Goal: Task Accomplishment & Management: Use online tool/utility

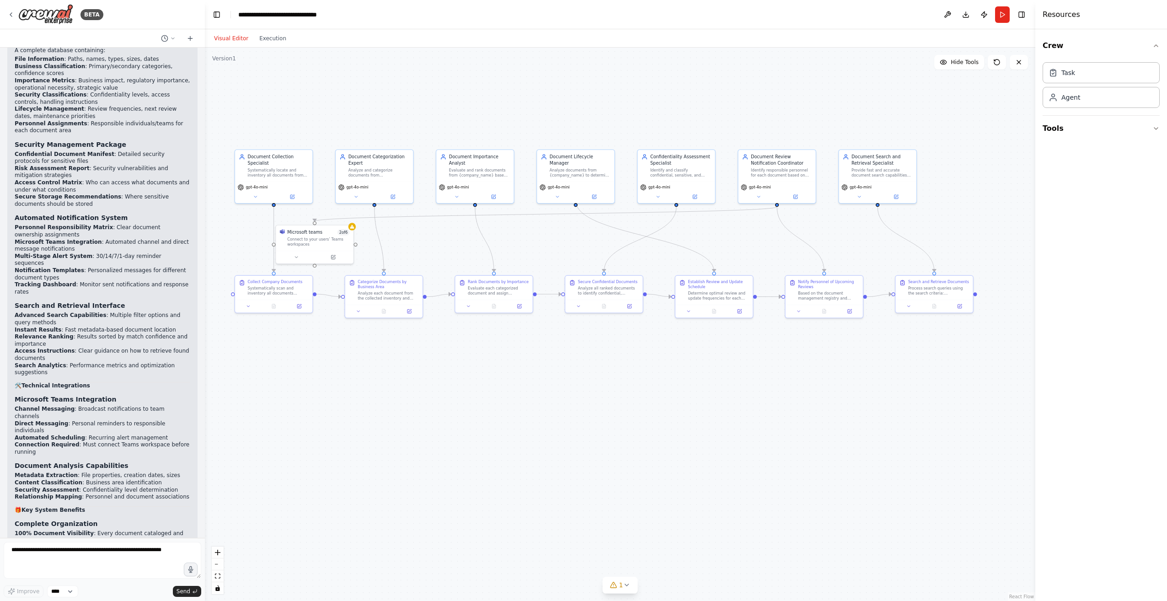
drag, startPoint x: 689, startPoint y: 360, endPoint x: 580, endPoint y: 353, distance: 109.1
click at [580, 353] on div ".deletable-edge-delete-btn { width: 20px; height: 20px; border: 0px solid #ffff…" at bounding box center [620, 324] width 831 height 553
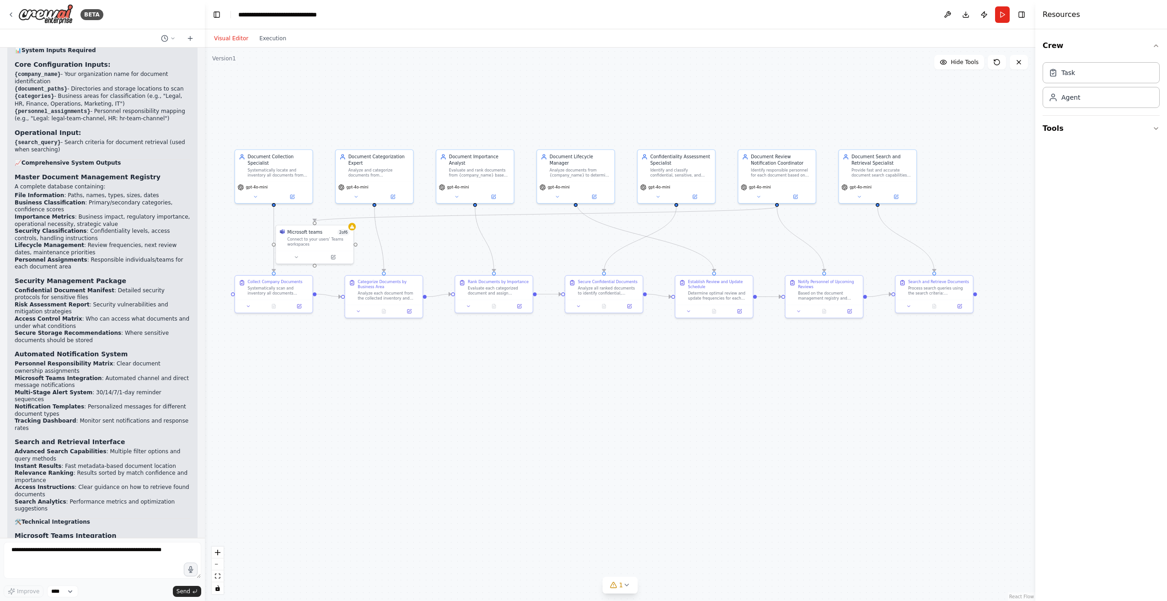
scroll to position [7843, 0]
click at [187, 41] on icon at bounding box center [190, 38] width 7 height 7
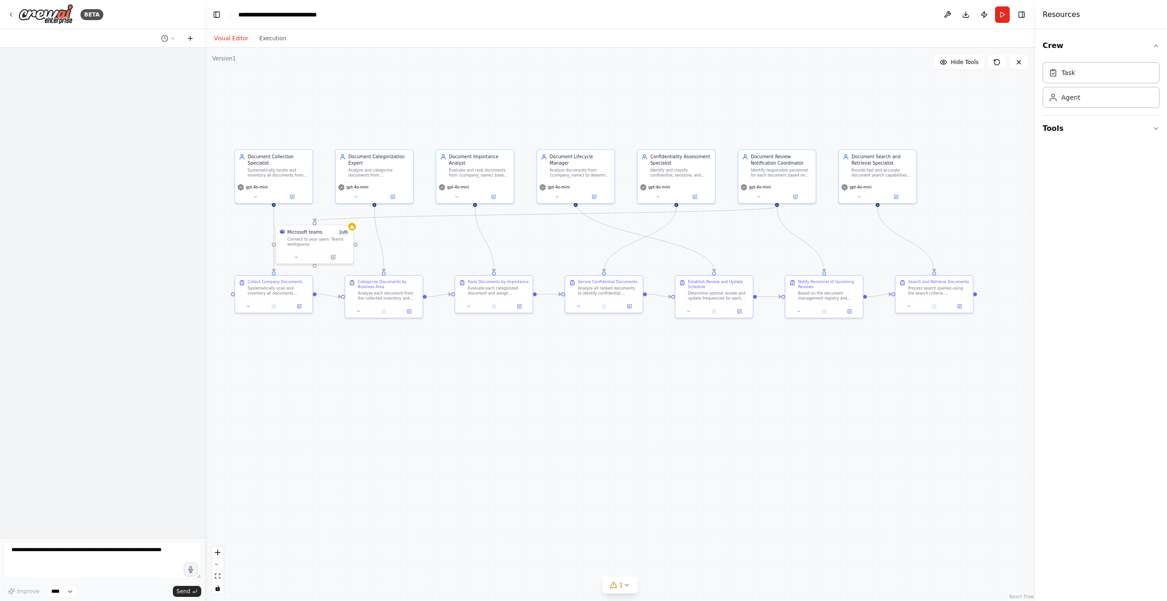
scroll to position [0, 0]
click at [18, 16] on img at bounding box center [45, 14] width 55 height 21
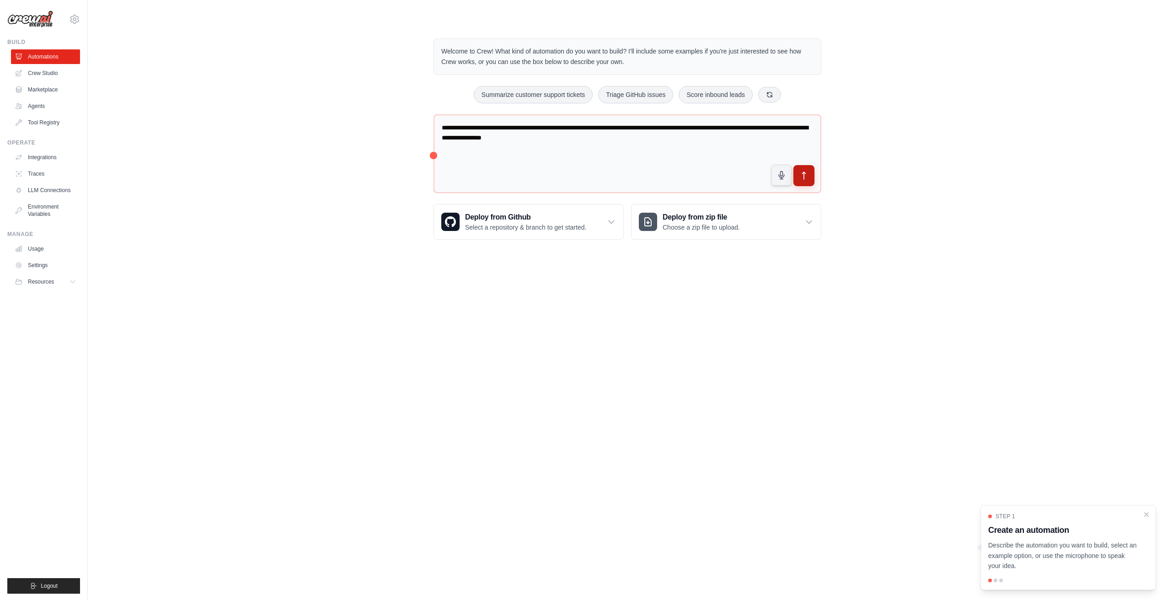
click at [815, 178] on button "submit" at bounding box center [804, 175] width 21 height 21
click at [49, 74] on link "Crew Studio" at bounding box center [46, 73] width 69 height 15
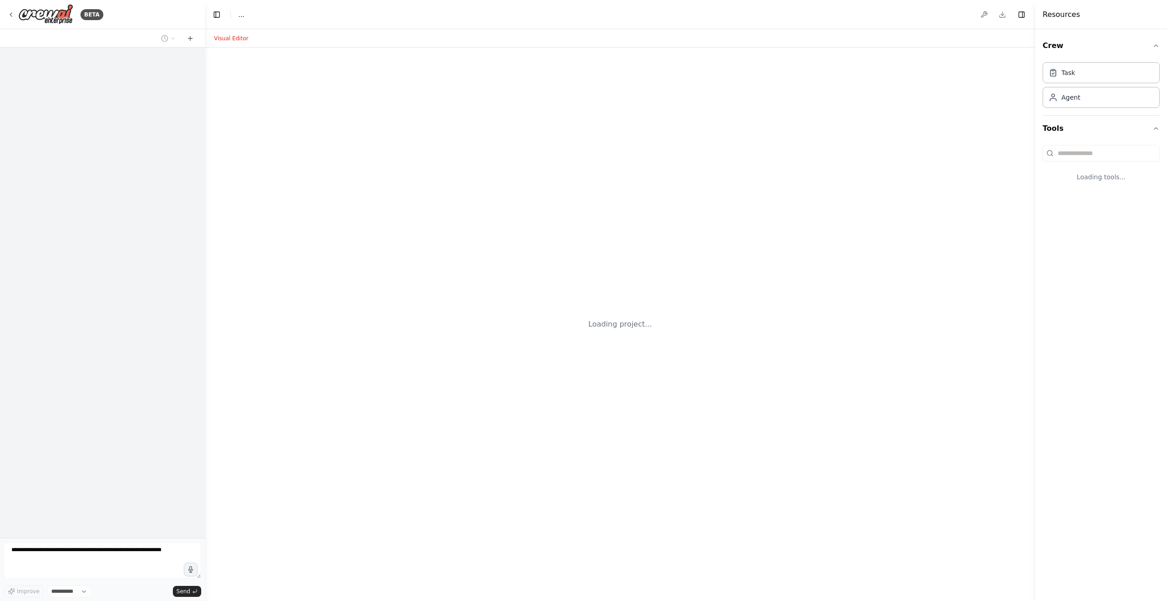
select select "****"
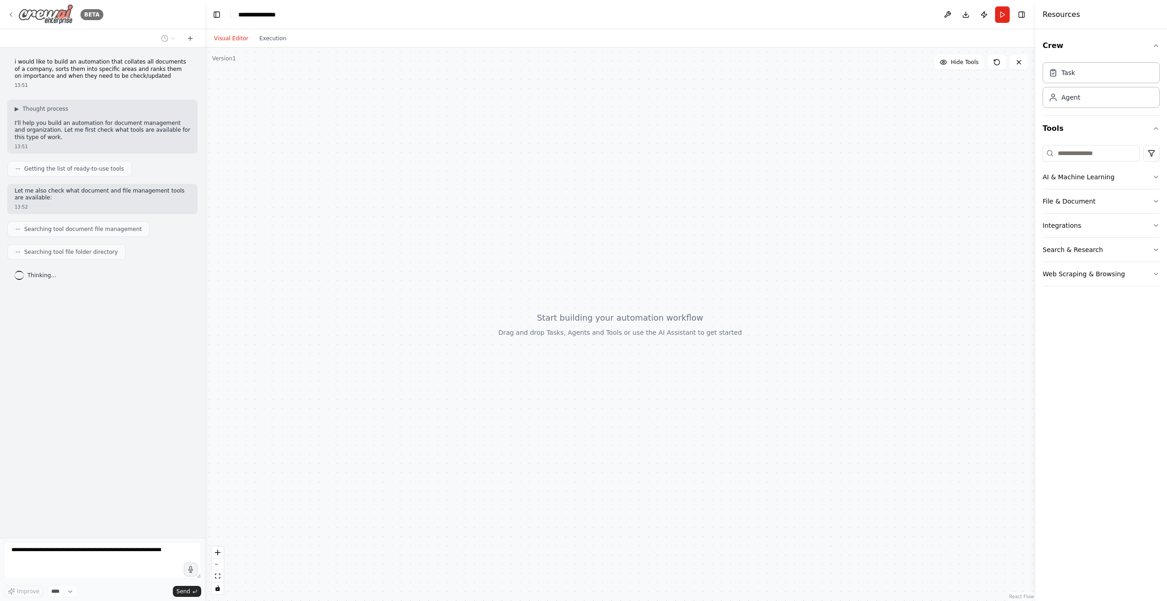
click at [11, 17] on icon at bounding box center [10, 14] width 7 height 7
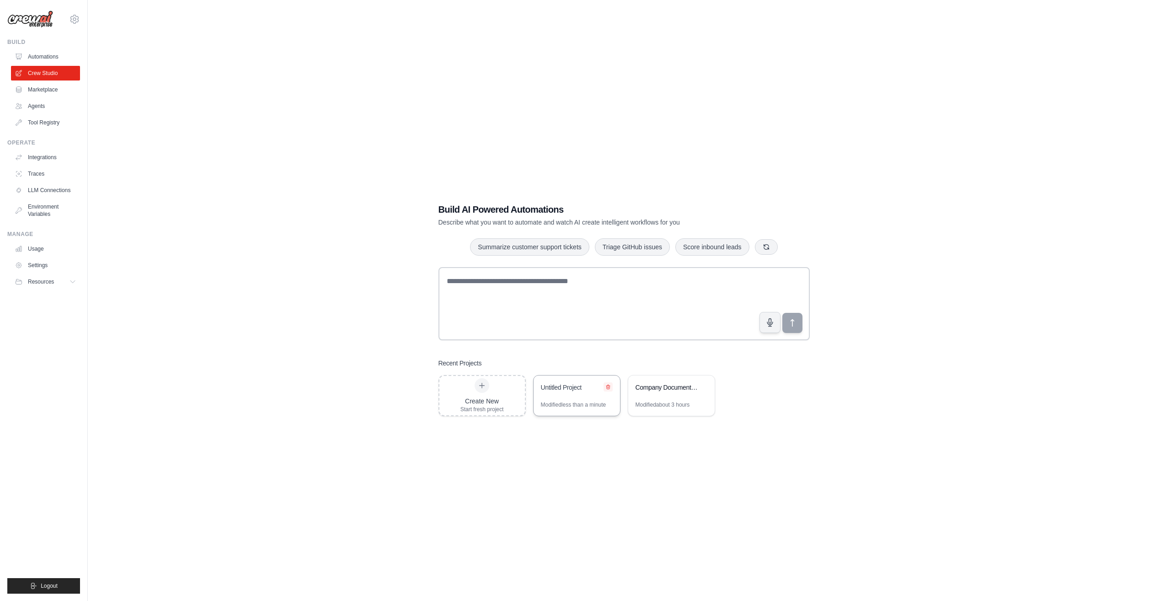
click at [607, 388] on icon at bounding box center [608, 386] width 5 height 5
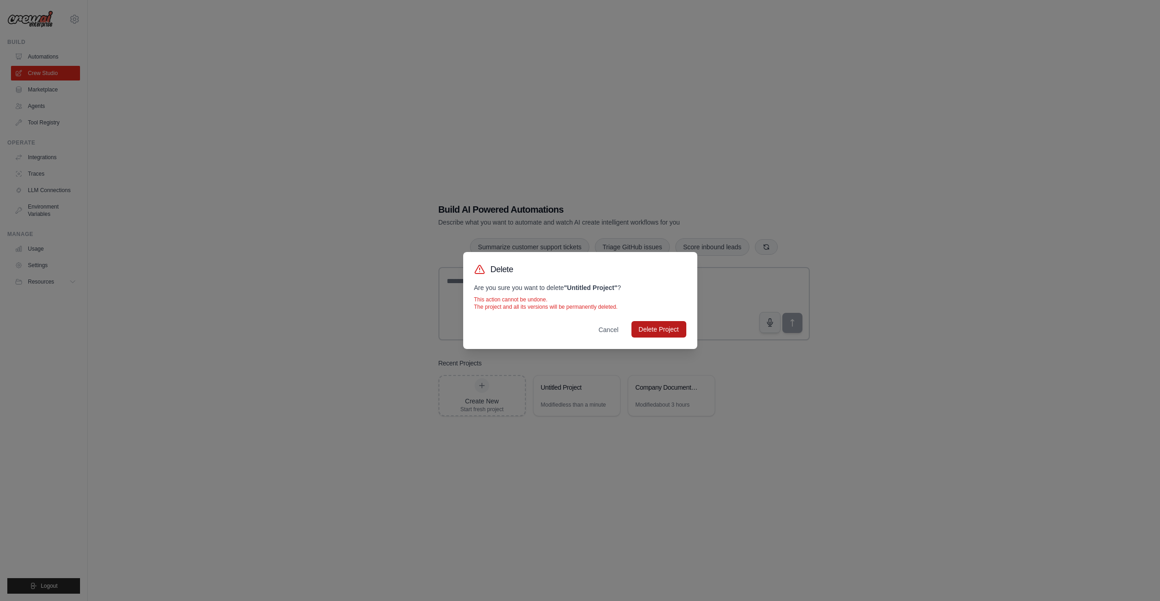
click at [642, 334] on button "Delete Project" at bounding box center [659, 329] width 55 height 16
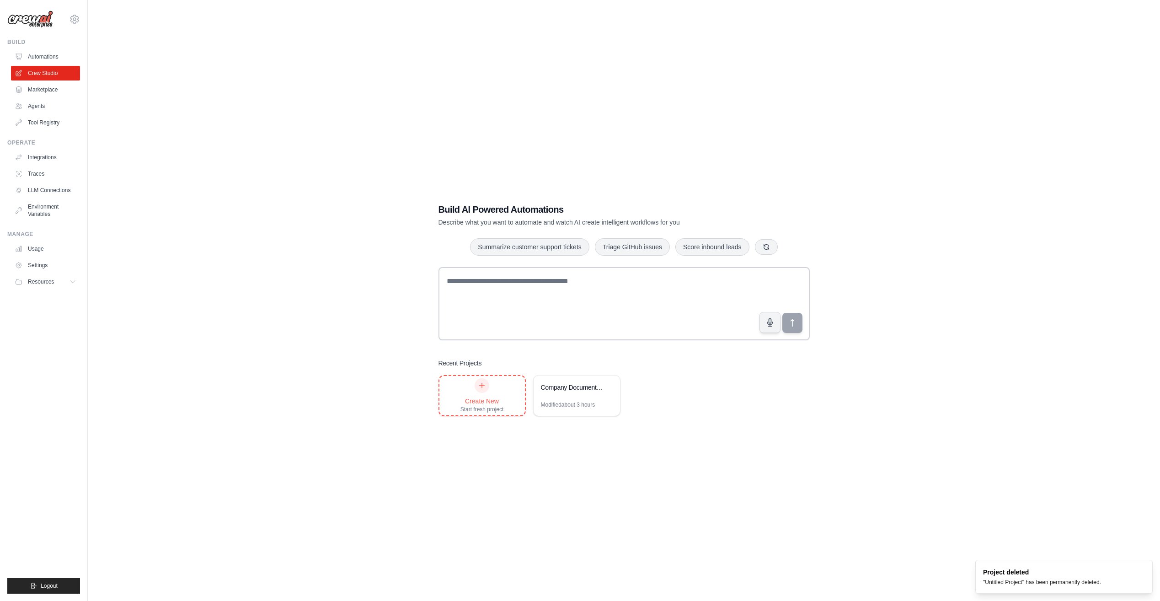
click at [494, 386] on div "Create New Start fresh project" at bounding box center [482, 395] width 43 height 35
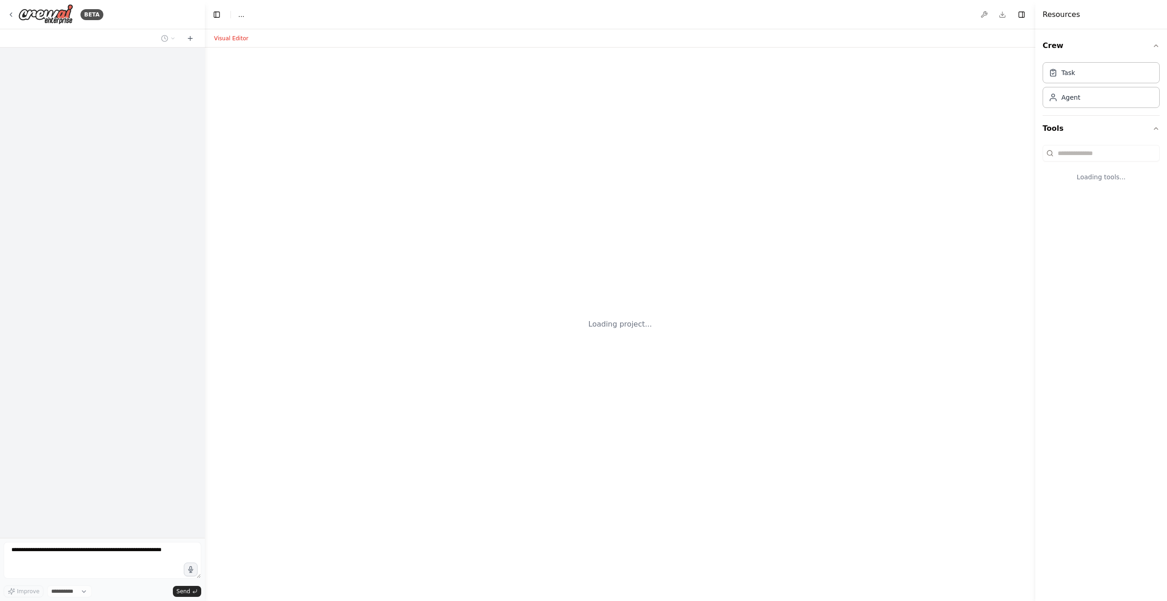
select select "****"
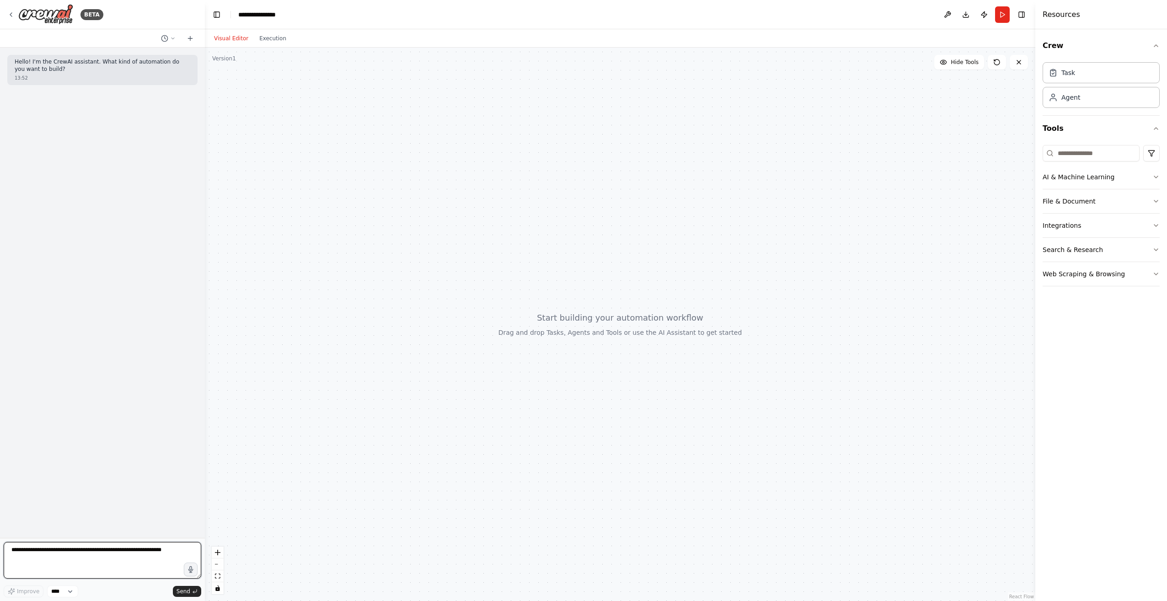
click at [99, 565] on textarea at bounding box center [103, 560] width 198 height 37
type textarea "**********"
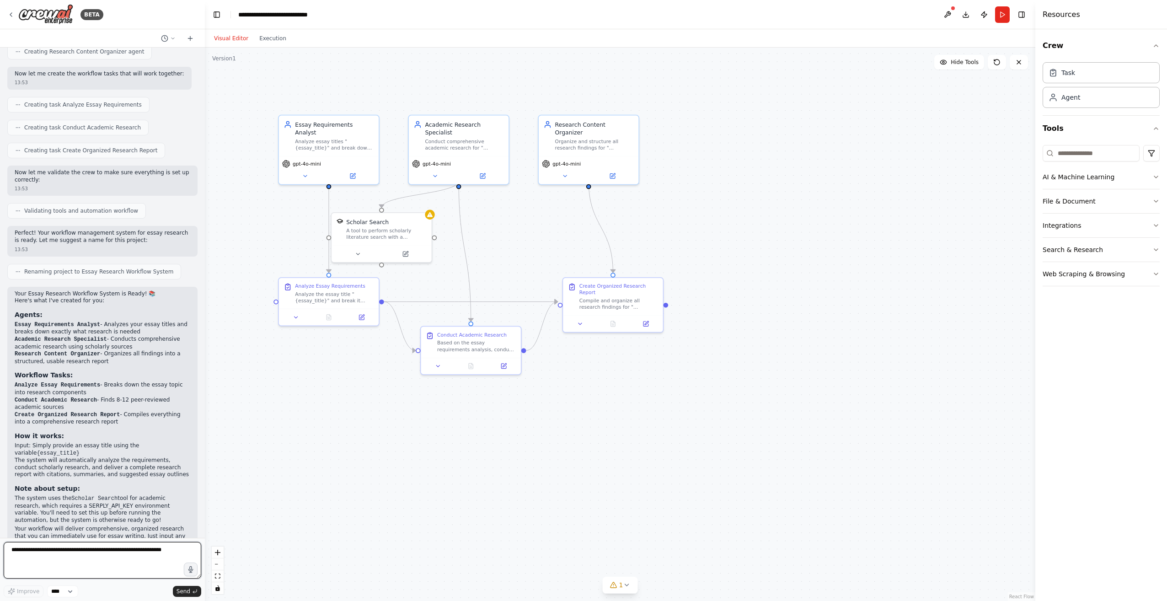
scroll to position [418, 0]
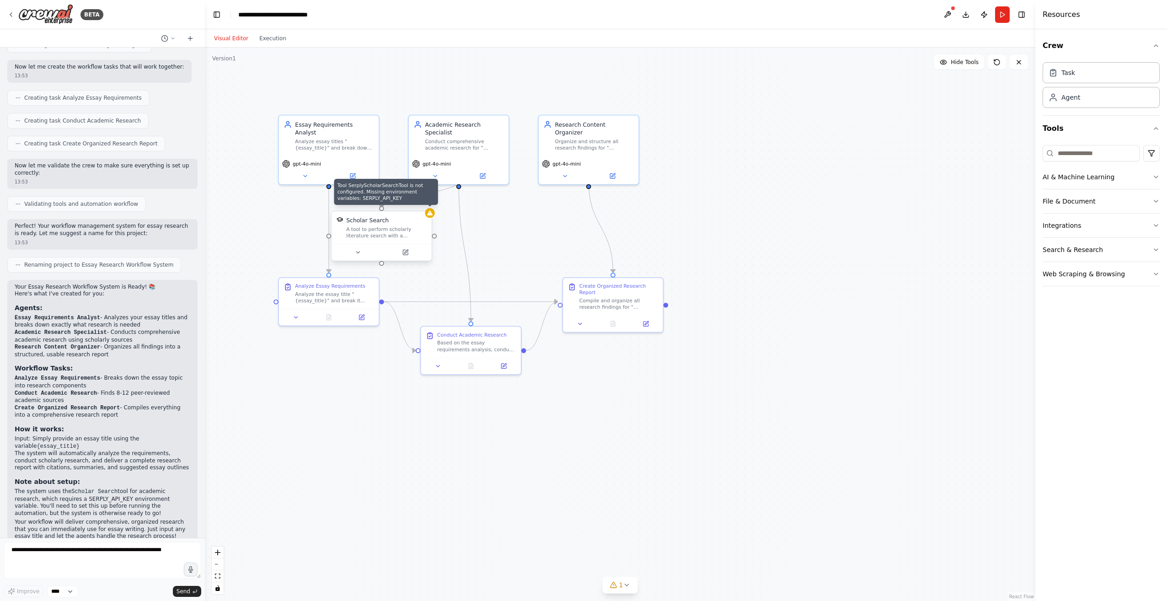
click at [429, 217] on div at bounding box center [430, 213] width 10 height 10
click at [625, 585] on icon at bounding box center [627, 585] width 4 height 2
click at [742, 564] on button at bounding box center [750, 561] width 16 height 11
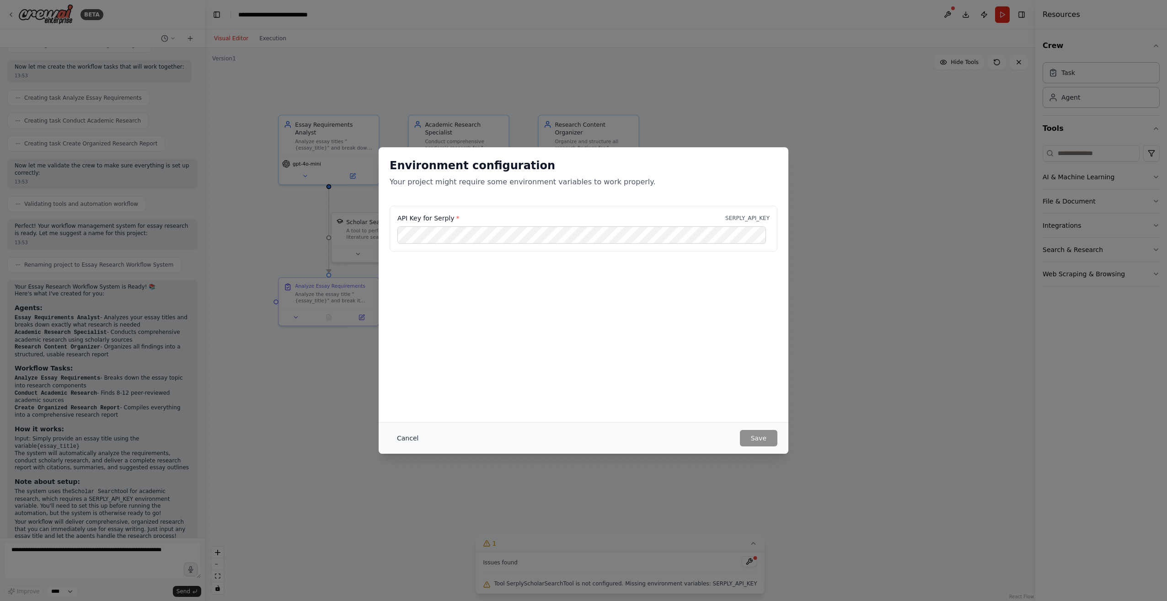
click at [401, 439] on button "Cancel" at bounding box center [408, 438] width 36 height 16
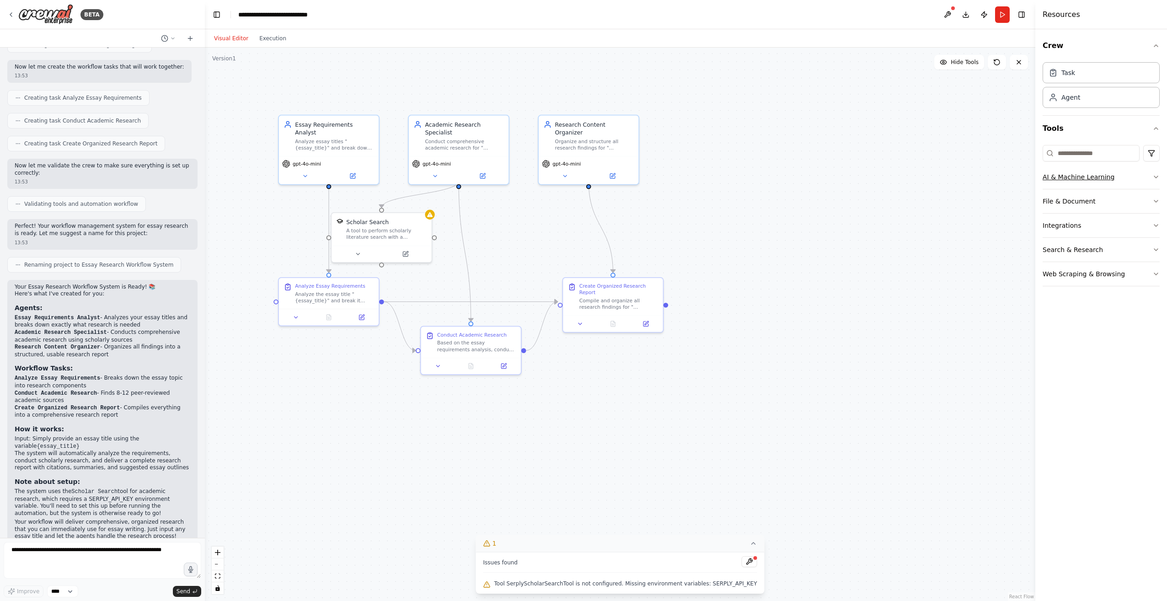
click at [1108, 183] on button "AI & Machine Learning" at bounding box center [1101, 177] width 117 height 24
click at [1087, 254] on button "Search & Research" at bounding box center [1101, 250] width 117 height 24
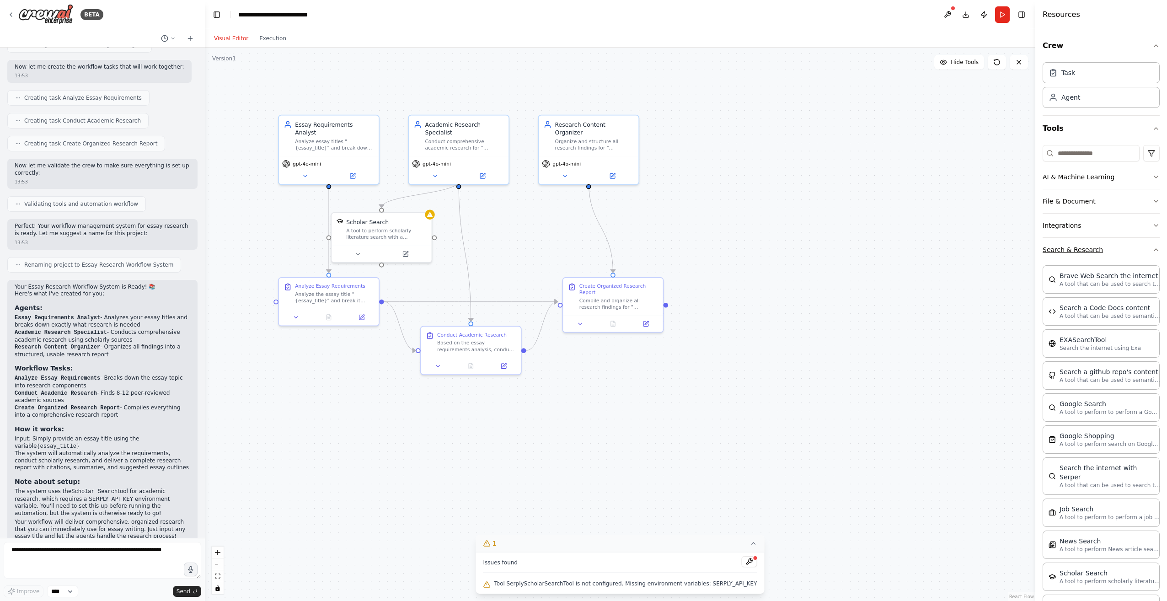
click at [1092, 250] on button "Search & Research" at bounding box center [1101, 250] width 117 height 24
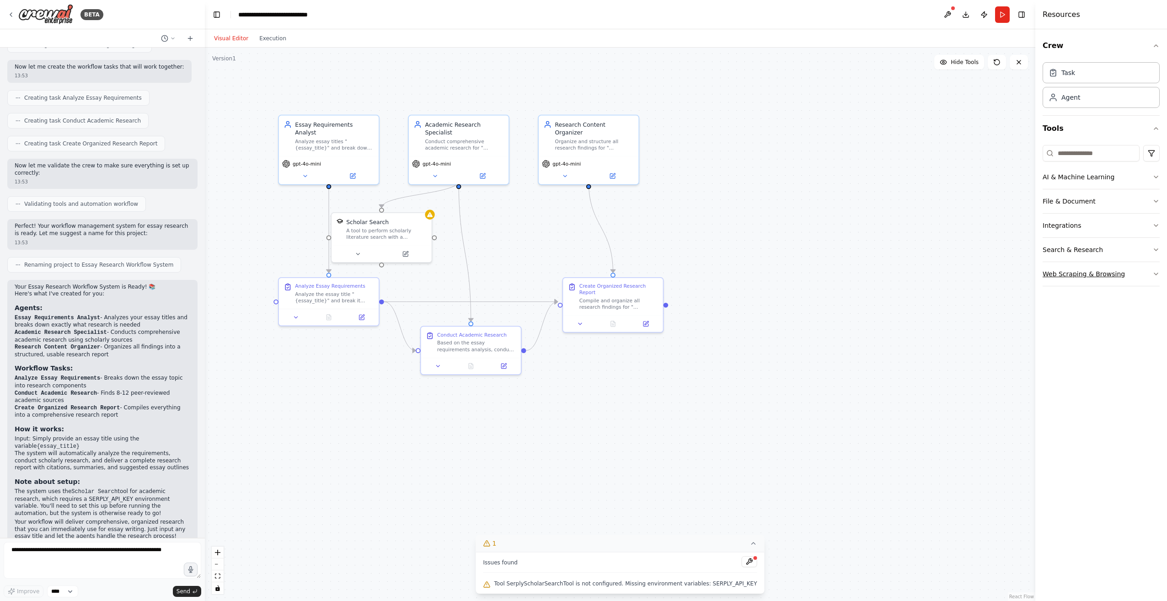
click at [1087, 271] on button "Web Scraping & Browsing" at bounding box center [1101, 274] width 117 height 24
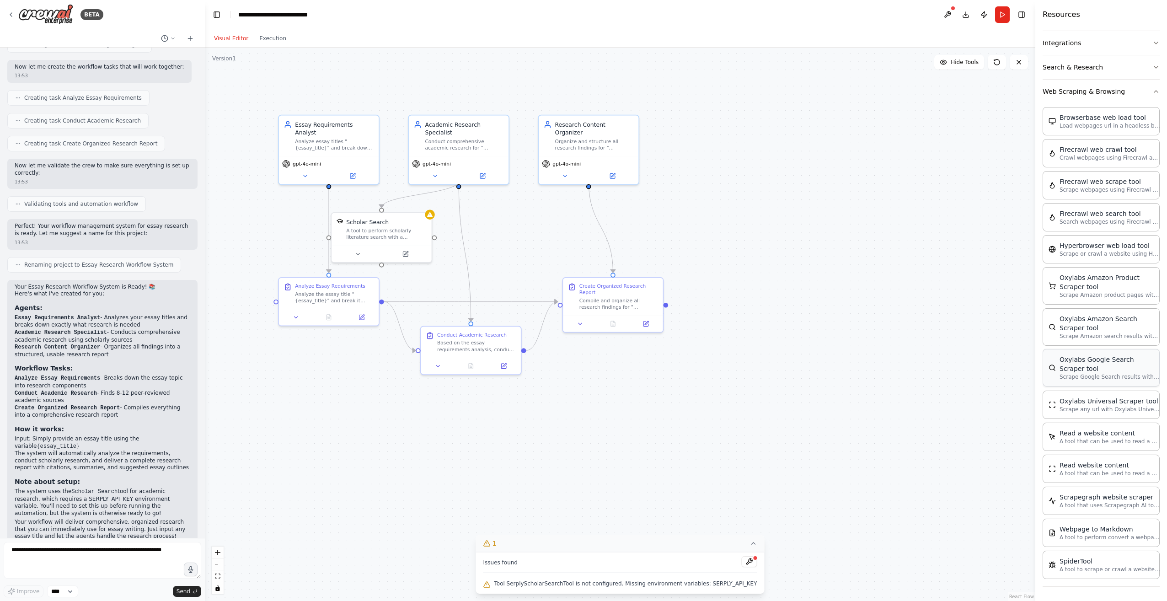
scroll to position [183, 0]
click at [708, 454] on div ".deletable-edge-delete-btn { width: 20px; height: 20px; border: 0px solid #ffff…" at bounding box center [620, 324] width 831 height 553
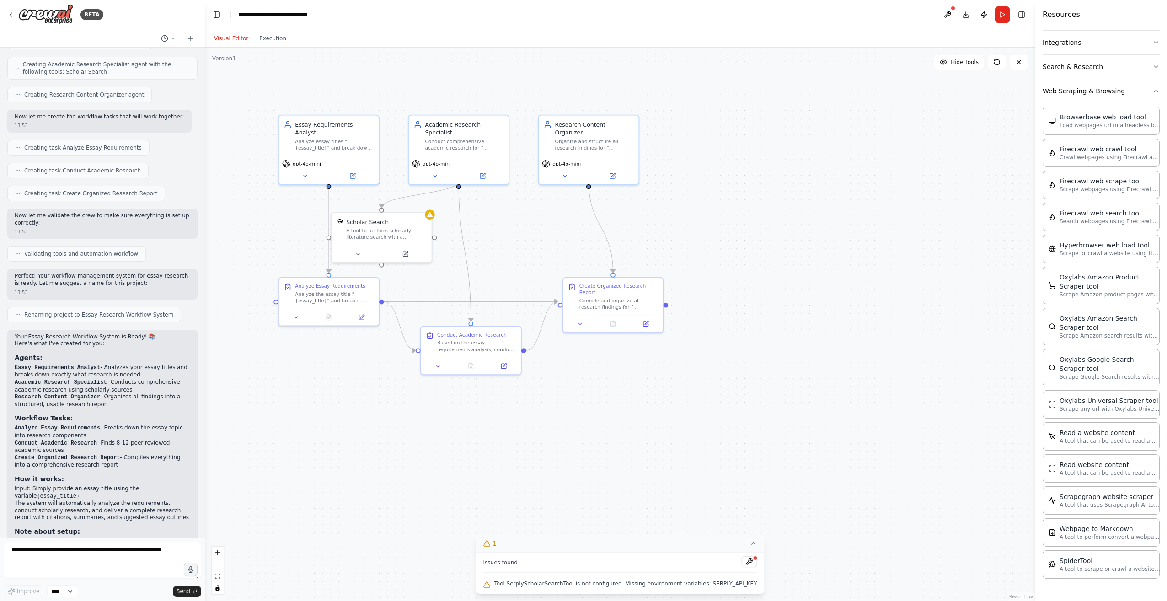
scroll to position [418, 0]
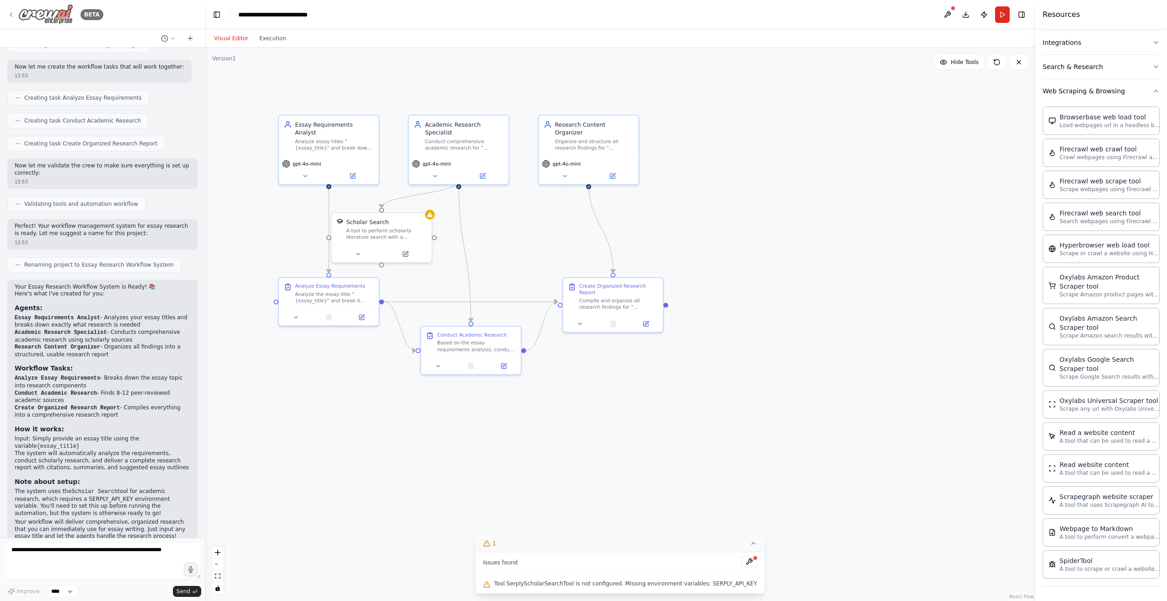
click at [11, 15] on icon at bounding box center [10, 14] width 7 height 7
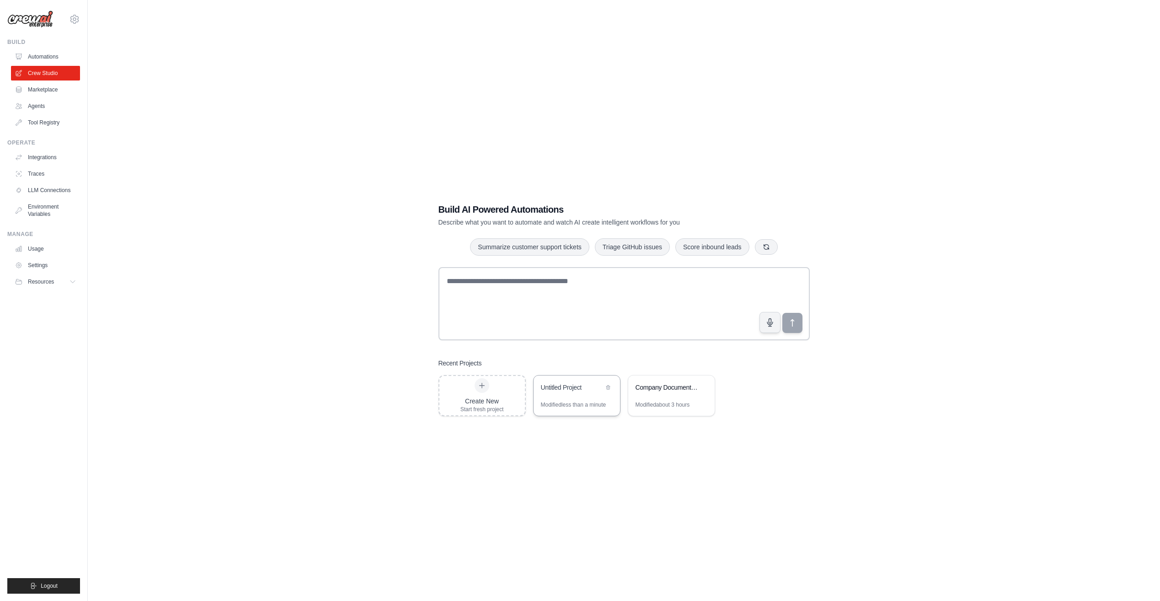
click at [570, 382] on div "Untitled Project" at bounding box center [577, 389] width 86 height 26
click at [563, 400] on div "Untitled Project" at bounding box center [577, 389] width 86 height 26
